Goal: Task Accomplishment & Management: Complete application form

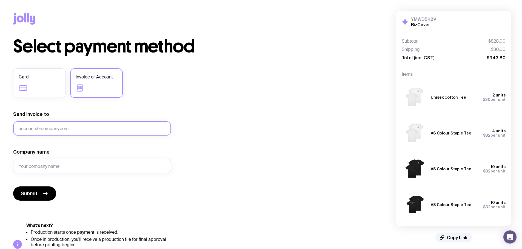
click at [46, 123] on input "Send invoice to" at bounding box center [92, 129] width 158 height 14
click at [27, 168] on input "Company name" at bounding box center [92, 166] width 158 height 14
type input "BizCover for Brokers"
click at [13, 187] on button "Submit" at bounding box center [34, 194] width 43 height 14
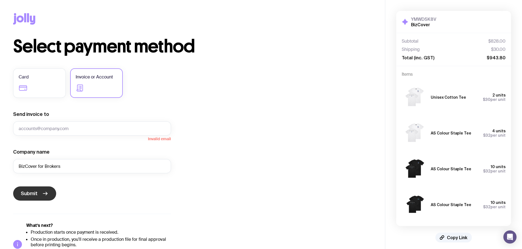
click at [35, 190] on button "Submit" at bounding box center [34, 194] width 43 height 14
drag, startPoint x: 82, startPoint y: 131, endPoint x: 85, endPoint y: 130, distance: 3.3
click at [82, 130] on input "Send invoice to" at bounding box center [92, 129] width 158 height 14
click at [72, 171] on input "BizCover for Brokers" at bounding box center [92, 166] width 158 height 14
drag, startPoint x: 55, startPoint y: 128, endPoint x: 58, endPoint y: 127, distance: 3.0
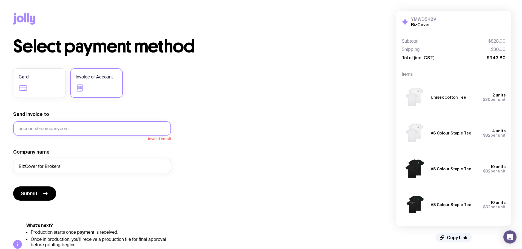
click at [55, 128] on input "Send invoice to" at bounding box center [92, 129] width 158 height 14
type input "jessicar@bizcover.com.au"
click at [13, 187] on button "Submit" at bounding box center [34, 194] width 43 height 14
